Goal: Navigation & Orientation: Find specific page/section

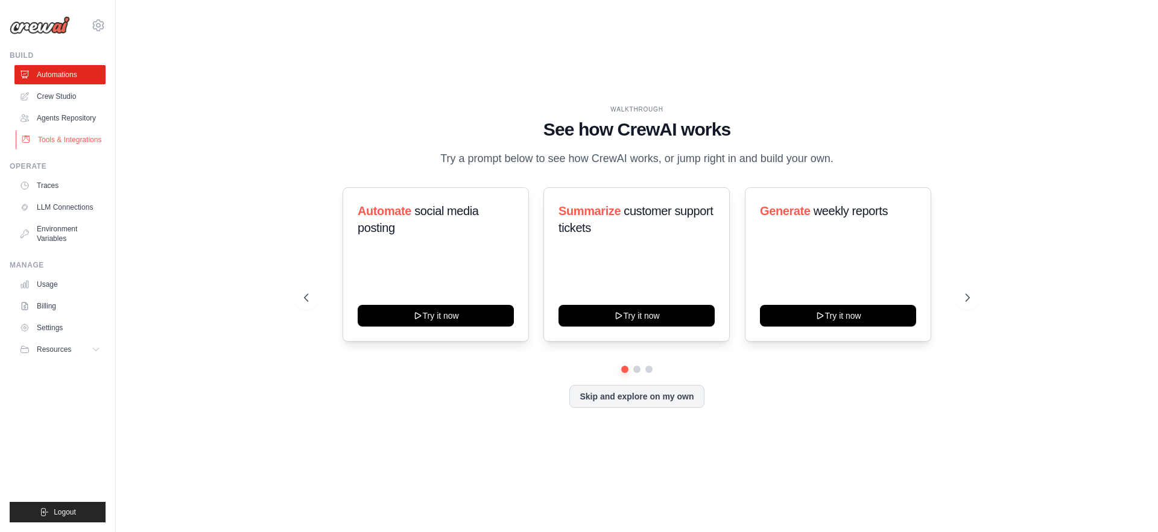
click at [65, 133] on link "Tools & Integrations" at bounding box center [61, 139] width 91 height 19
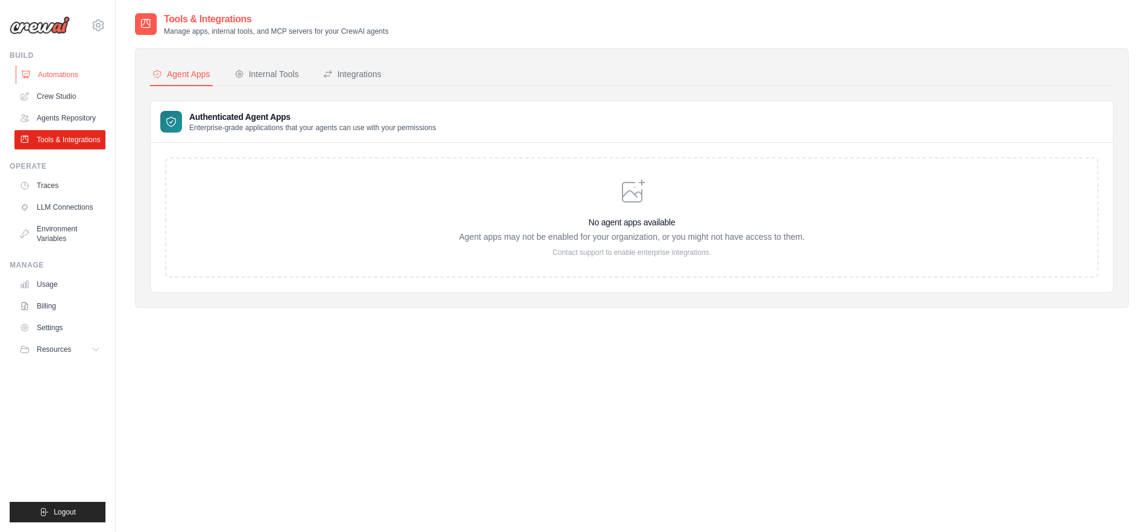
click at [74, 70] on link "Automations" at bounding box center [61, 74] width 91 height 19
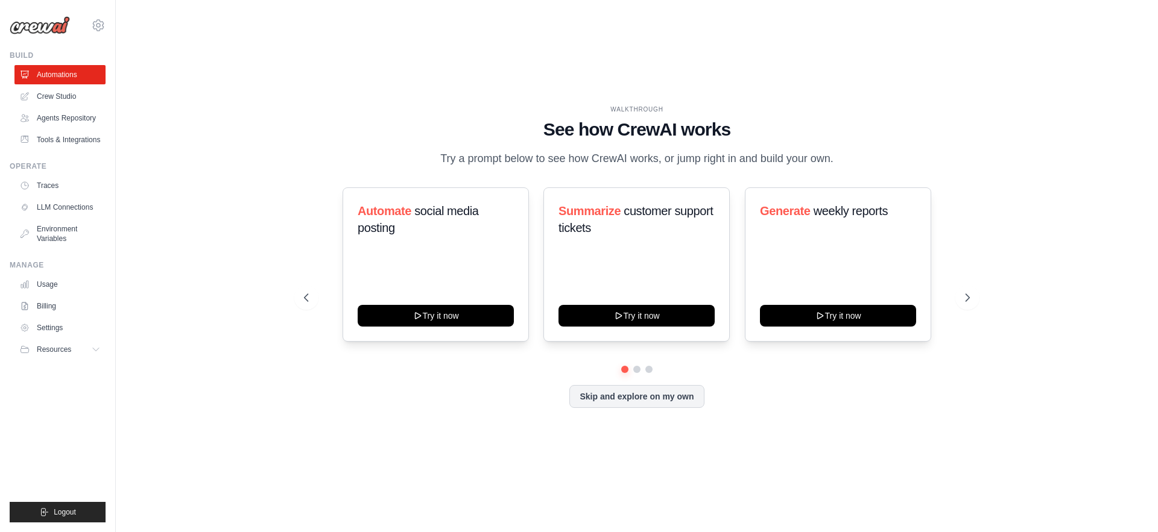
click at [79, 95] on link "Crew Studio" at bounding box center [59, 96] width 91 height 19
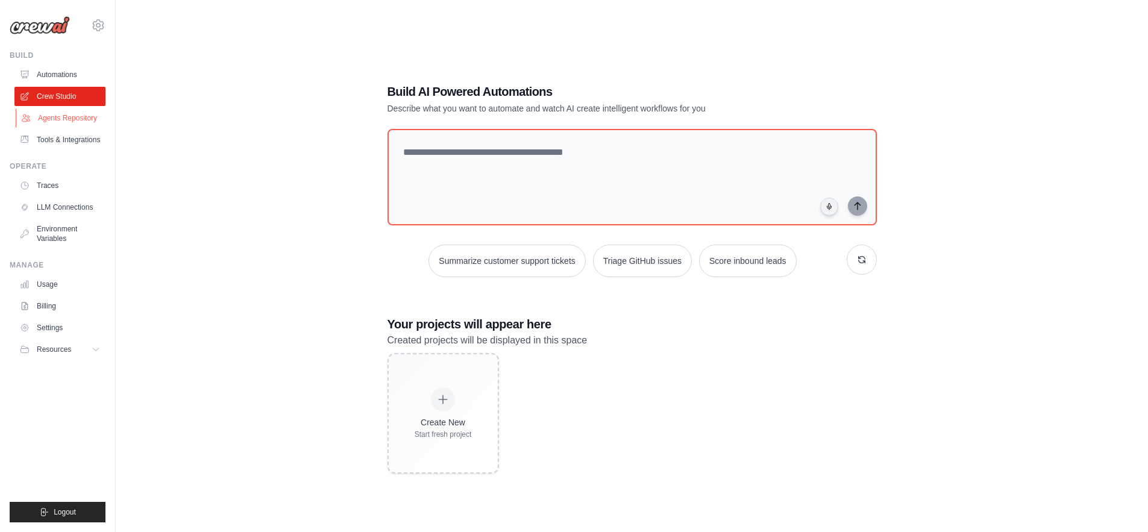
click at [58, 116] on link "Agents Repository" at bounding box center [61, 118] width 91 height 19
